Goal: Information Seeking & Learning: Learn about a topic

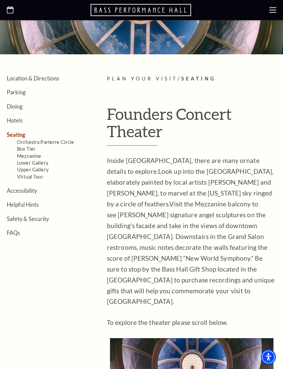
scroll to position [80, 0]
click at [33, 195] on ul "Location & Directions Parking Dining Hotels Seating Orchestra Parterre Circle B…" at bounding box center [52, 155] width 90 height 161
click at [30, 187] on link "Accessibility" at bounding box center [22, 190] width 30 height 6
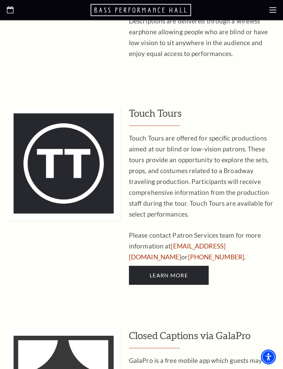
scroll to position [1528, 0]
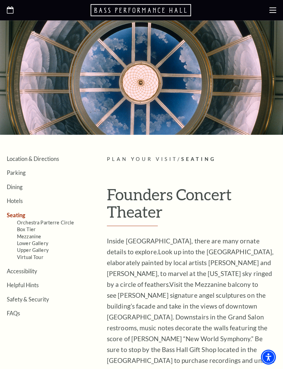
click at [22, 173] on link "Parking" at bounding box center [16, 172] width 19 height 6
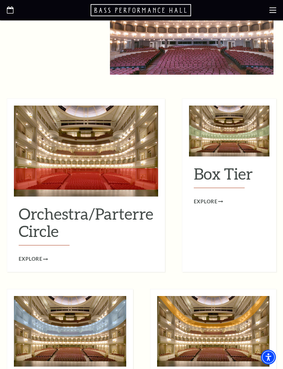
scroll to position [545, 0]
click at [226, 165] on h2 "Box Tier" at bounding box center [229, 176] width 71 height 23
click at [227, 172] on div "Box Tier Explore" at bounding box center [229, 182] width 80 height 48
click at [213, 198] on span "Explore" at bounding box center [206, 202] width 24 height 8
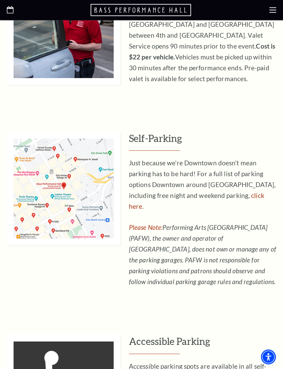
scroll to position [308, 0]
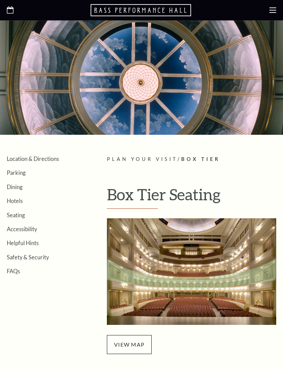
click at [246, 110] on div at bounding box center [141, 77] width 283 height 114
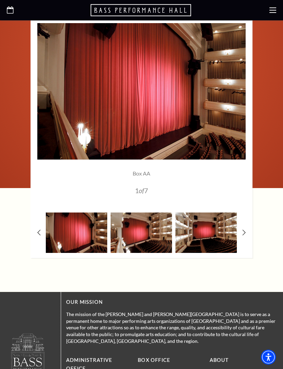
scroll to position [411, 0]
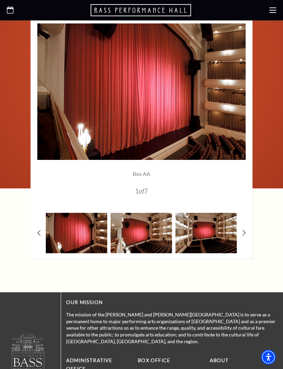
click at [243, 230] on use at bounding box center [244, 233] width 3 height 6
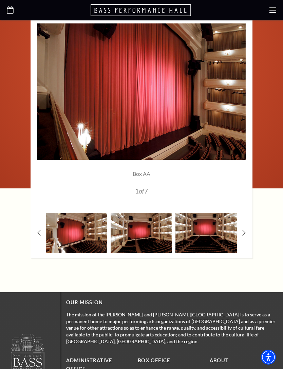
click at [242, 232] on icon at bounding box center [243, 233] width 3 height 6
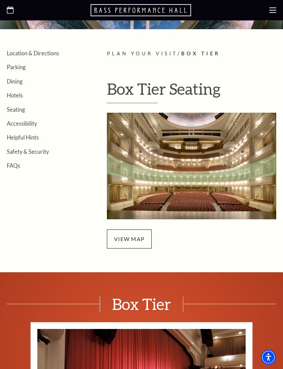
scroll to position [100, 0]
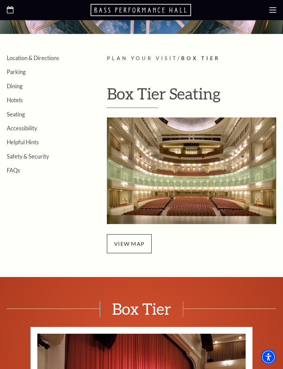
click at [129, 242] on span "view map" at bounding box center [129, 244] width 45 height 19
click at [20, 111] on link "Seating" at bounding box center [16, 114] width 18 height 6
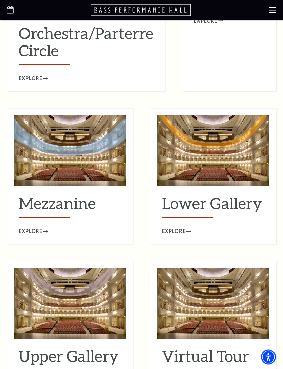
scroll to position [728, 0]
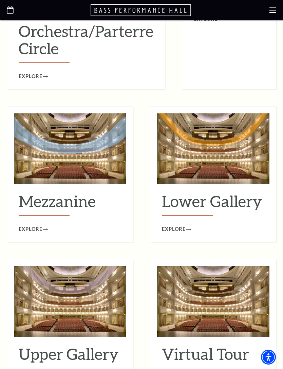
click at [65, 192] on h2 "Mezzanine" at bounding box center [70, 203] width 103 height 23
click at [106, 150] on img at bounding box center [70, 148] width 112 height 71
click at [43, 197] on div "Mezzanine Explore" at bounding box center [70, 210] width 112 height 48
click at [92, 142] on img at bounding box center [70, 148] width 112 height 71
click at [85, 192] on h2 "Mezzanine" at bounding box center [70, 203] width 103 height 23
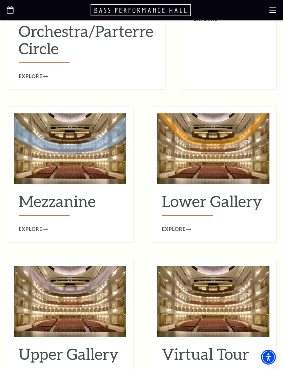
click at [42, 225] on span "Explore" at bounding box center [31, 229] width 24 height 8
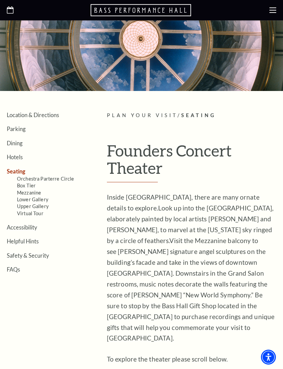
scroll to position [42, 0]
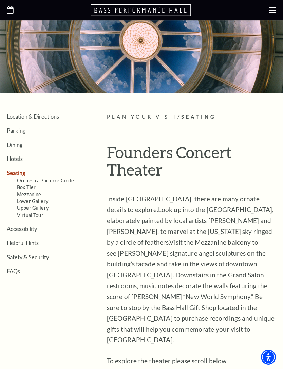
click at [31, 240] on link "Helpful Hints" at bounding box center [23, 243] width 32 height 6
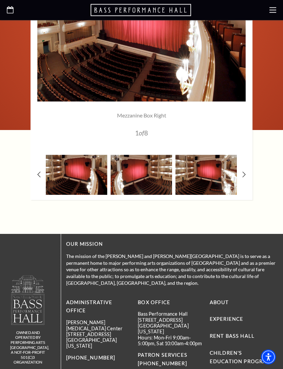
scroll to position [469, 0]
click at [243, 175] on icon at bounding box center [243, 174] width 3 height 6
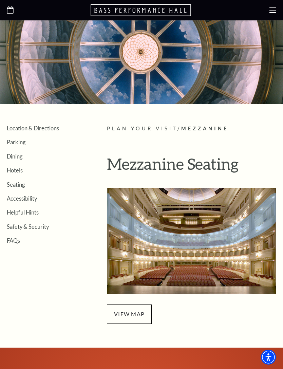
scroll to position [0, 0]
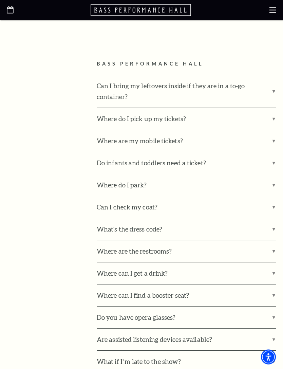
scroll to position [368, 0]
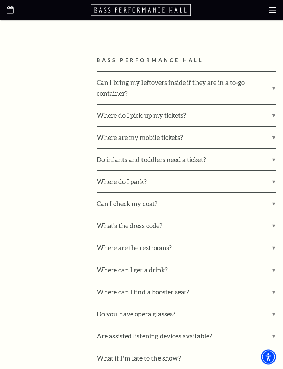
click at [272, 176] on label "Where do I park?" at bounding box center [187, 182] width 180 height 22
click at [0, 0] on input "Where do I park?" at bounding box center [0, 0] width 0 height 0
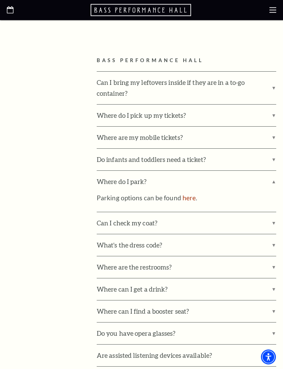
scroll to position [368, 0]
click at [267, 181] on label "Where do I park?" at bounding box center [187, 182] width 180 height 22
click at [0, 0] on input "Where do I park?" at bounding box center [0, 0] width 0 height 0
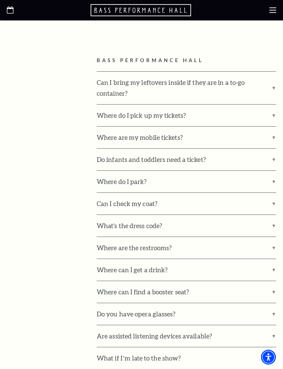
click at [274, 217] on label "What's the dress code?" at bounding box center [187, 226] width 180 height 22
click at [0, 0] on input "What's the dress code?" at bounding box center [0, 0] width 0 height 0
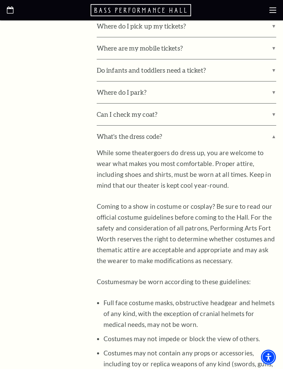
scroll to position [456, 0]
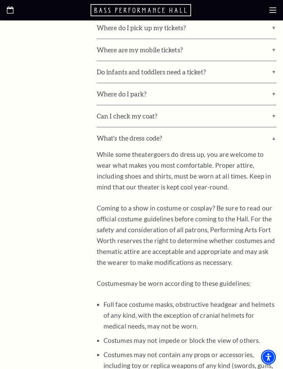
click at [272, 134] on label "What's the dress code?" at bounding box center [187, 138] width 180 height 22
click at [0, 0] on input "What's the dress code?" at bounding box center [0, 0] width 0 height 0
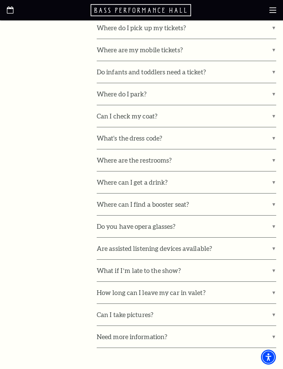
click at [270, 284] on label "How long can I leave my car in valet?" at bounding box center [187, 293] width 180 height 22
click at [0, 0] on input "How long can I leave my car in valet?" at bounding box center [0, 0] width 0 height 0
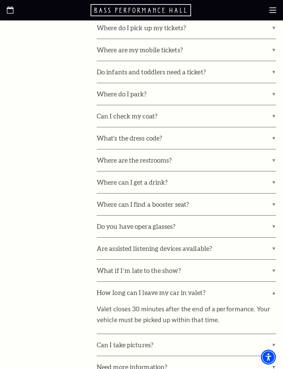
click at [264, 282] on label "How long can I leave my car in valet?" at bounding box center [187, 293] width 180 height 22
click at [0, 0] on input "How long can I leave my car in valet?" at bounding box center [0, 0] width 0 height 0
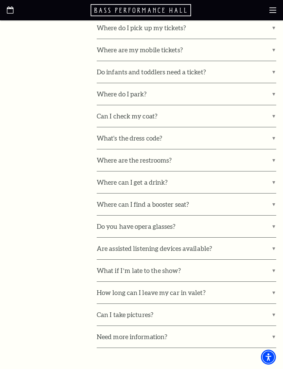
click at [250, 238] on label "Are assisted listening devices available?" at bounding box center [187, 249] width 180 height 22
click at [0, 0] on input "Are assisted listening devices available?" at bounding box center [0, 0] width 0 height 0
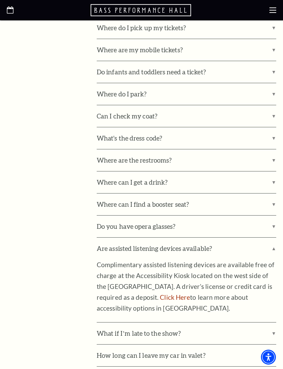
click at [269, 241] on label "Are assisted listening devices available?" at bounding box center [187, 249] width 180 height 22
click at [0, 0] on input "Are assisted listening devices available?" at bounding box center [0, 0] width 0 height 0
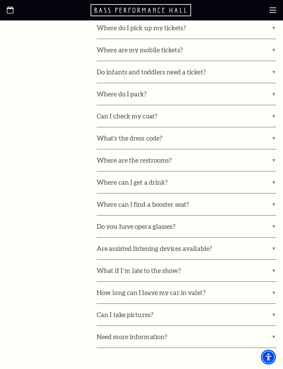
click at [274, 177] on label "Where can I get a drink?" at bounding box center [187, 182] width 180 height 22
click at [0, 0] on input "Where can I get a drink?" at bounding box center [0, 0] width 0 height 0
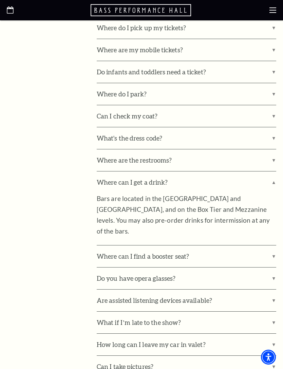
click at [273, 172] on label "Where can I get a drink?" at bounding box center [187, 182] width 180 height 22
click at [0, 0] on input "Where can I get a drink?" at bounding box center [0, 0] width 0 height 0
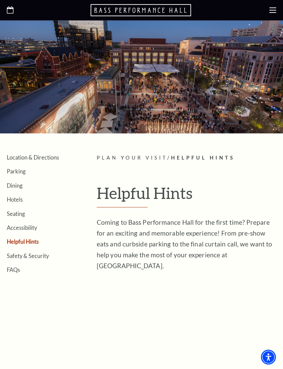
scroll to position [16, 0]
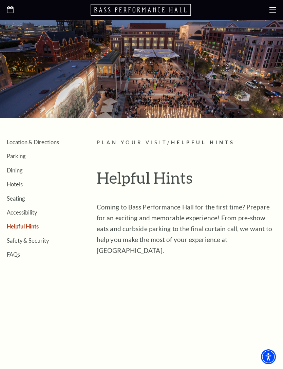
click at [270, 8] on use at bounding box center [272, 9] width 7 height 5
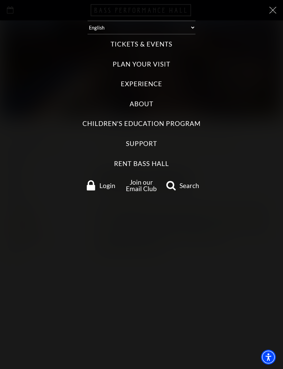
click at [158, 42] on label "Tickets & Events" at bounding box center [141, 44] width 61 height 9
click at [0, 0] on Events "Tickets & Events" at bounding box center [0, 0] width 0 height 0
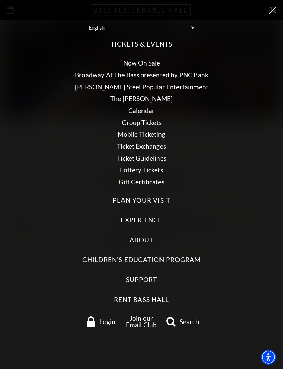
click at [202, 71] on link "Broadway At The Bass presented by PNC Bank" at bounding box center [141, 75] width 133 height 8
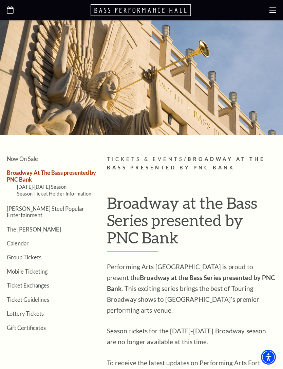
click at [22, 158] on link "Now On Sale" at bounding box center [22, 158] width 31 height 6
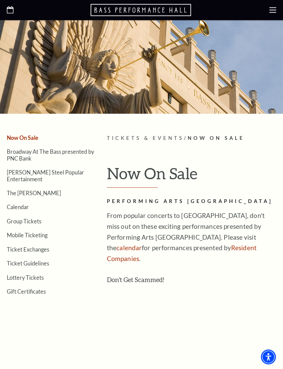
scroll to position [21, 0]
click at [72, 152] on link "Broadway At The Bass presented by PNC Bank" at bounding box center [50, 154] width 87 height 13
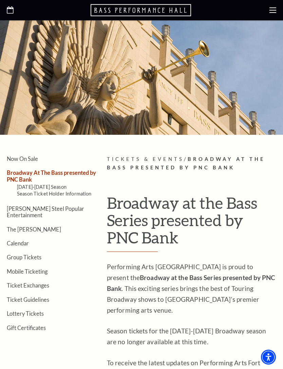
click at [271, 12] on icon at bounding box center [272, 10] width 7 height 7
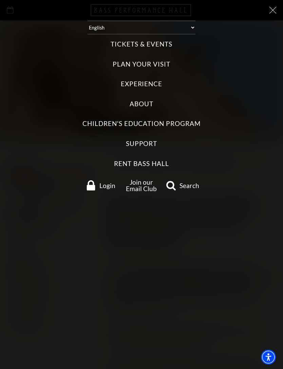
click at [158, 40] on label "Tickets & Events" at bounding box center [141, 44] width 61 height 9
click at [0, 0] on Events "Tickets & Events" at bounding box center [0, 0] width 0 height 0
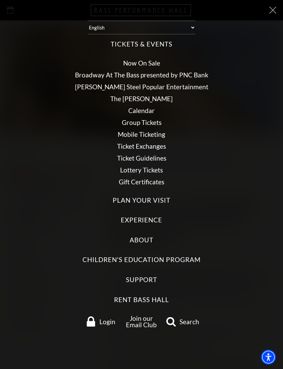
click at [159, 196] on label "Plan Your Visit" at bounding box center [141, 200] width 57 height 9
click at [0, 0] on Visit "Plan Your Visit" at bounding box center [0, 0] width 0 height 0
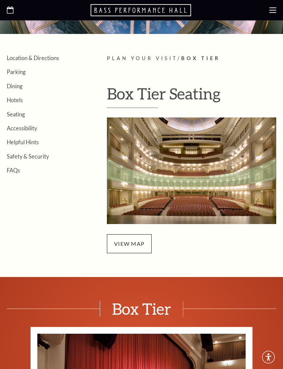
scroll to position [101, 0]
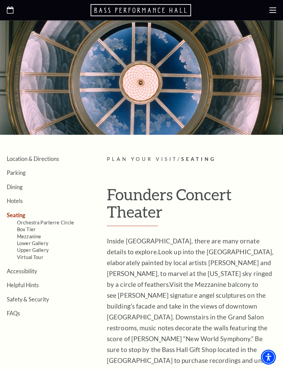
click at [155, 11] on icon "Open this option" at bounding box center [142, 10] width 102 height 14
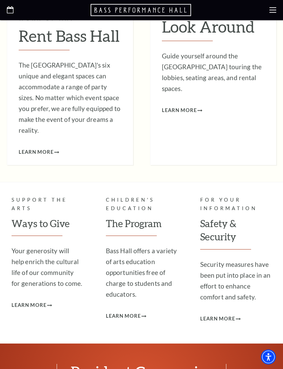
scroll to position [1740, 0]
